Goal: Task Accomplishment & Management: Manage account settings

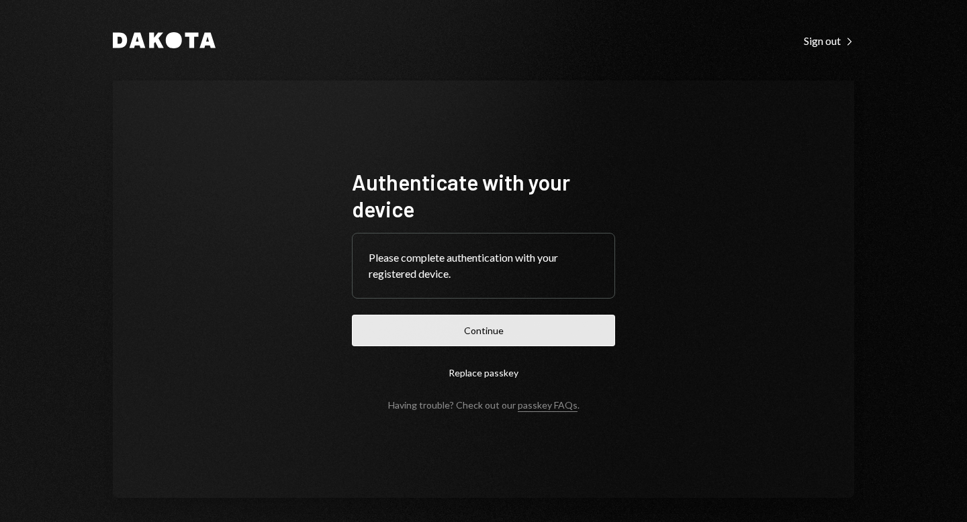
click at [499, 321] on button "Continue" at bounding box center [483, 331] width 263 height 32
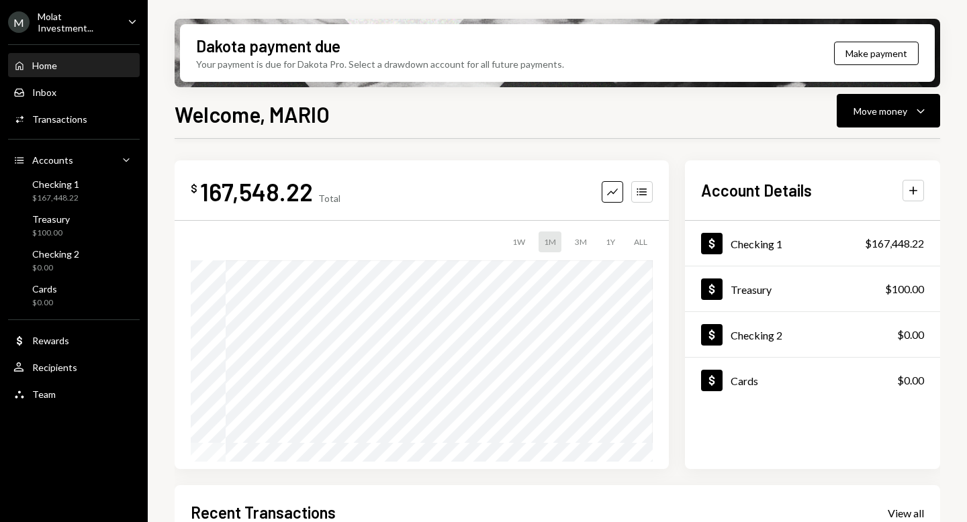
scroll to position [287, 0]
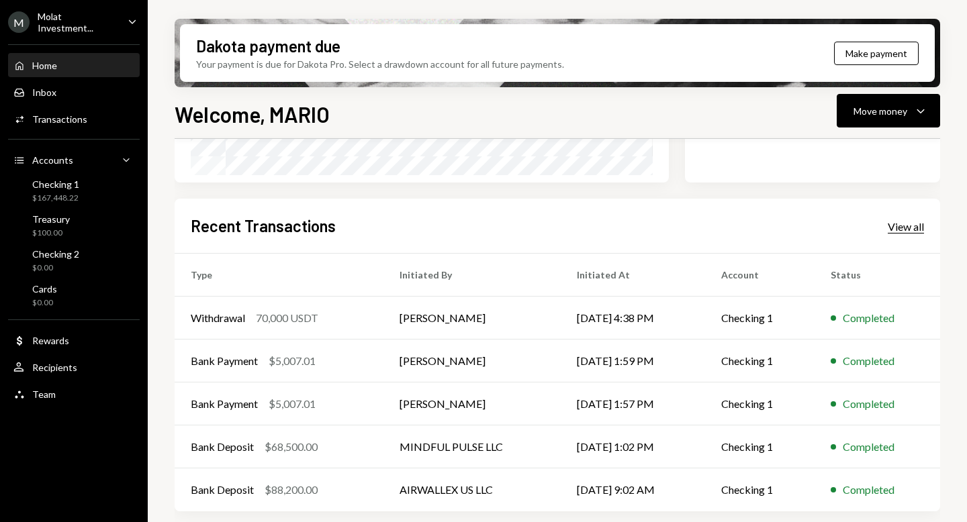
click at [904, 228] on div "View all" at bounding box center [906, 226] width 36 height 13
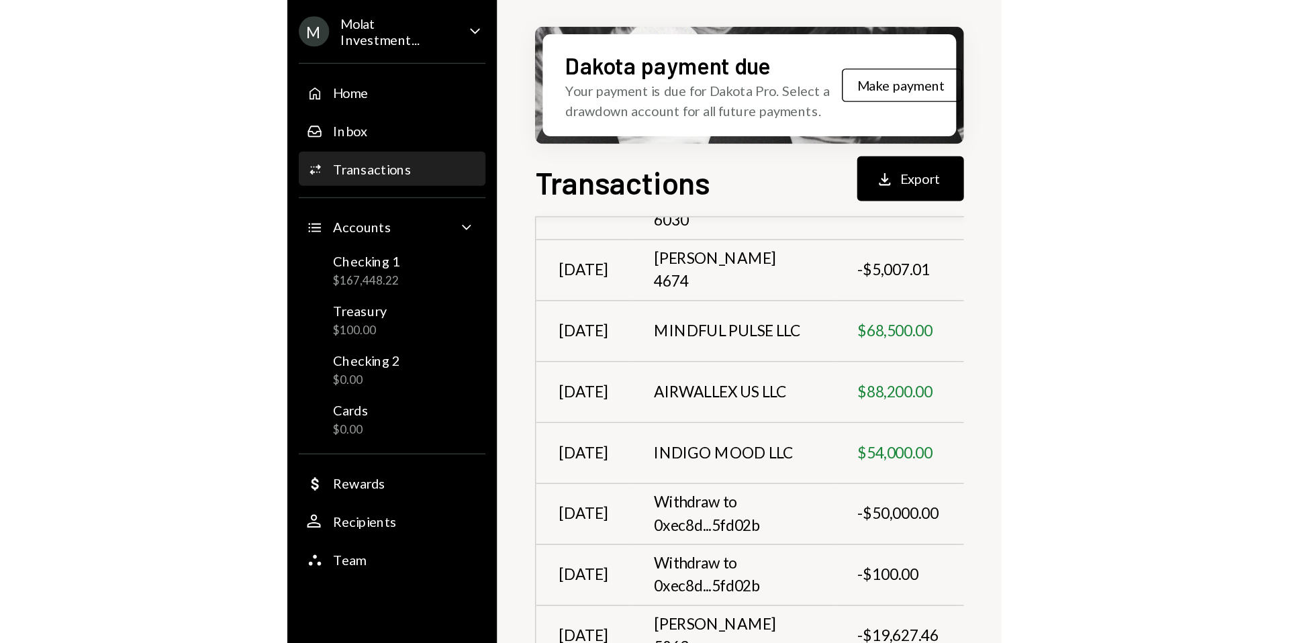
scroll to position [229, 0]
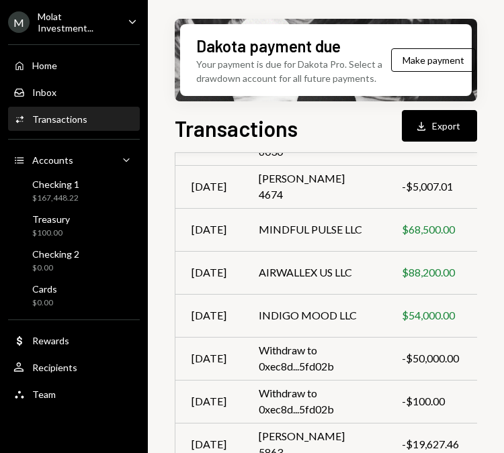
click at [62, 20] on div "Molat Investment..." at bounding box center [77, 22] width 79 height 23
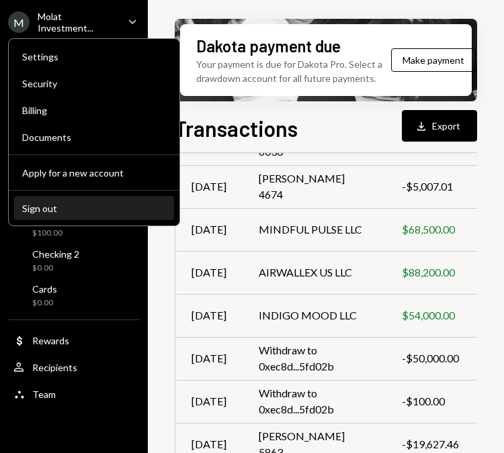
click at [61, 213] on div "Sign out" at bounding box center [94, 208] width 144 height 11
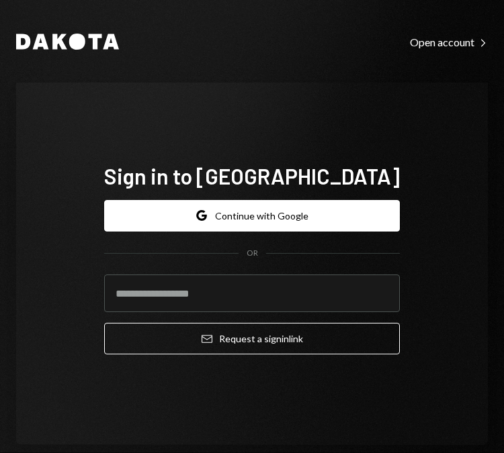
click at [392, 222] on div "Sign in to [GEOGRAPHIC_DATA] Google Continue with Google OR Email Request a sig…" at bounding box center [251, 264] width 471 height 363
